Goal: Task Accomplishment & Management: Manage account settings

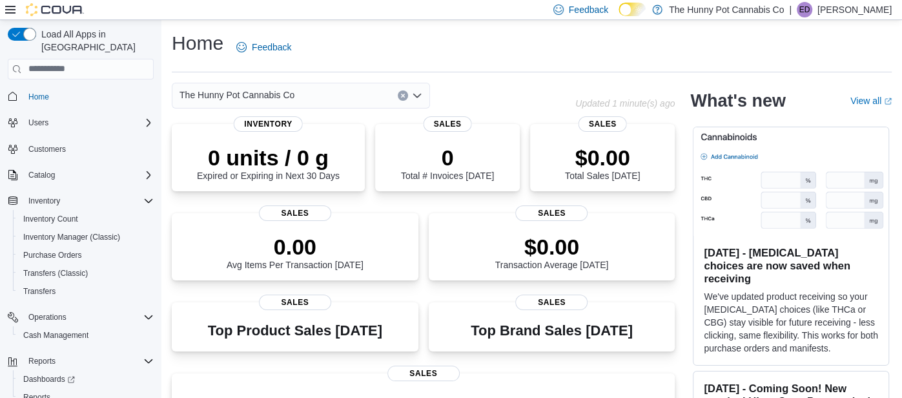
click at [851, 10] on p "Emmerson Dias" at bounding box center [855, 10] width 74 height 16
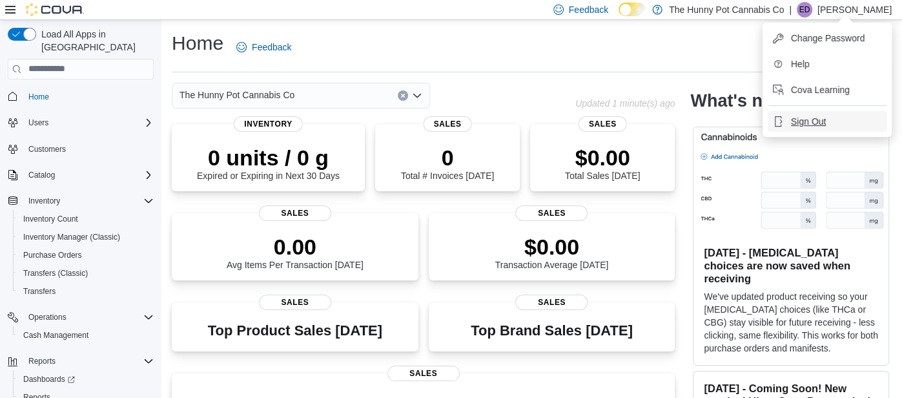
click at [801, 127] on span "Sign Out" at bounding box center [808, 121] width 35 height 13
